Goal: Task Accomplishment & Management: Use online tool/utility

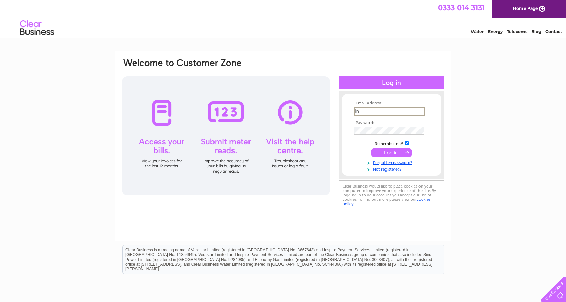
type input "[EMAIL_ADDRESS][DOMAIN_NAME]"
click at [389, 151] on input "submit" at bounding box center [392, 152] width 42 height 10
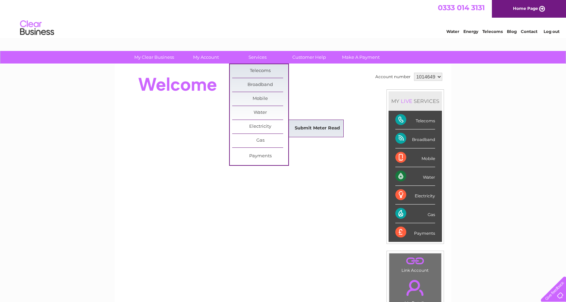
click at [311, 126] on link "Submit Meter Read" at bounding box center [317, 129] width 56 height 14
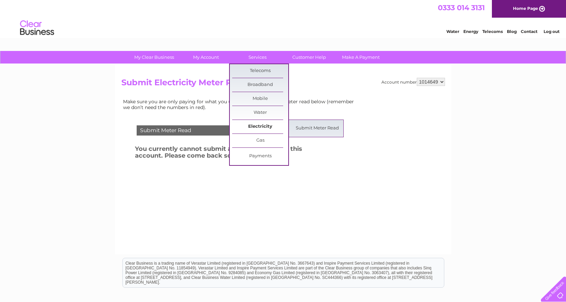
click at [257, 124] on link "Electricity" at bounding box center [260, 127] width 56 height 14
click at [263, 126] on link "Electricity" at bounding box center [260, 127] width 56 height 14
click at [261, 140] on link "Gas" at bounding box center [260, 141] width 56 height 14
click at [304, 139] on link "Submit Meter Read" at bounding box center [317, 143] width 56 height 14
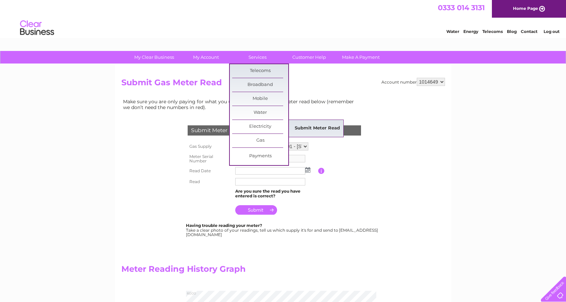
click at [304, 126] on link "Submit Meter Read" at bounding box center [317, 129] width 56 height 14
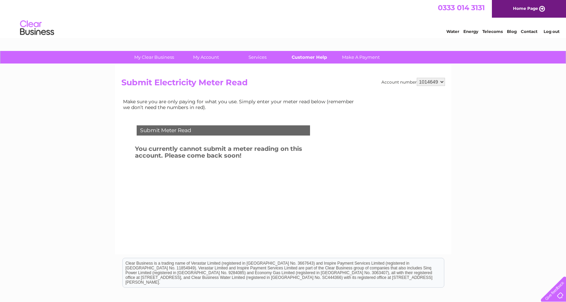
click at [317, 55] on link "Customer Help" at bounding box center [309, 57] width 56 height 13
